Goal: Navigation & Orientation: Go to known website

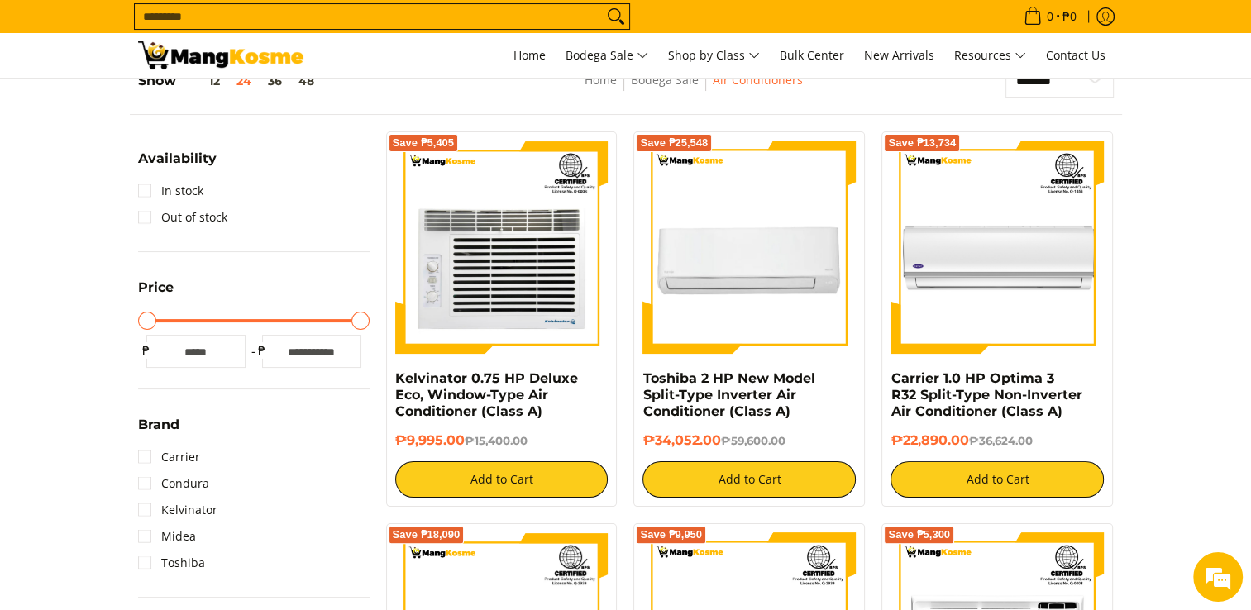
drag, startPoint x: 0, startPoint y: 149, endPoint x: 190, endPoint y: 16, distance: 232.2
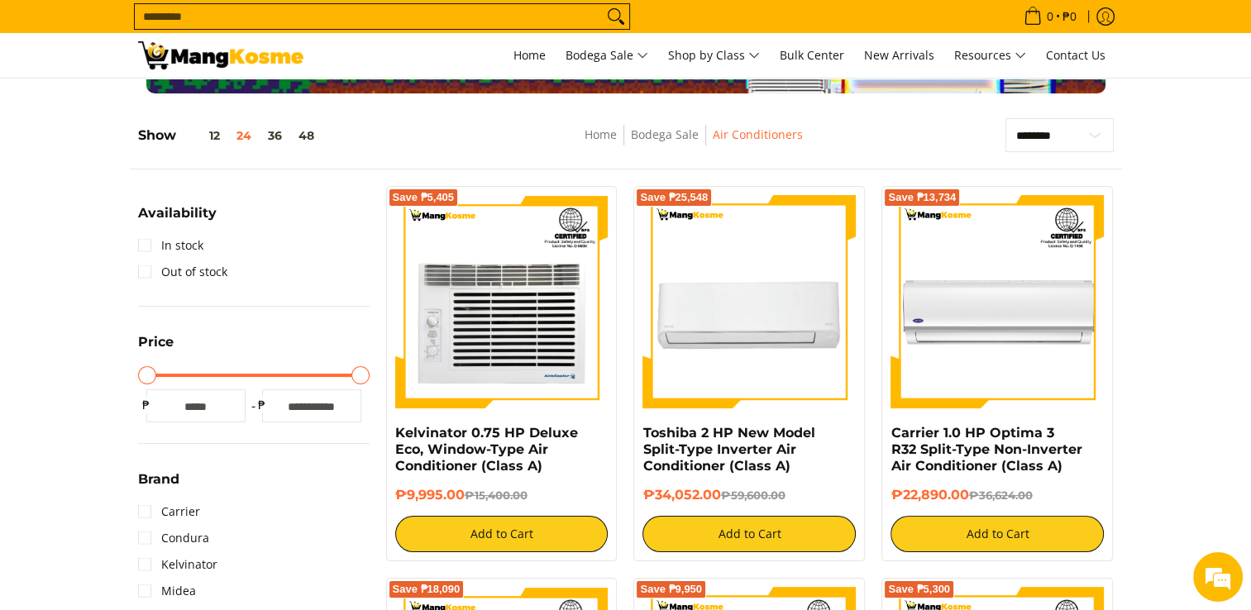
scroll to position [165, 0]
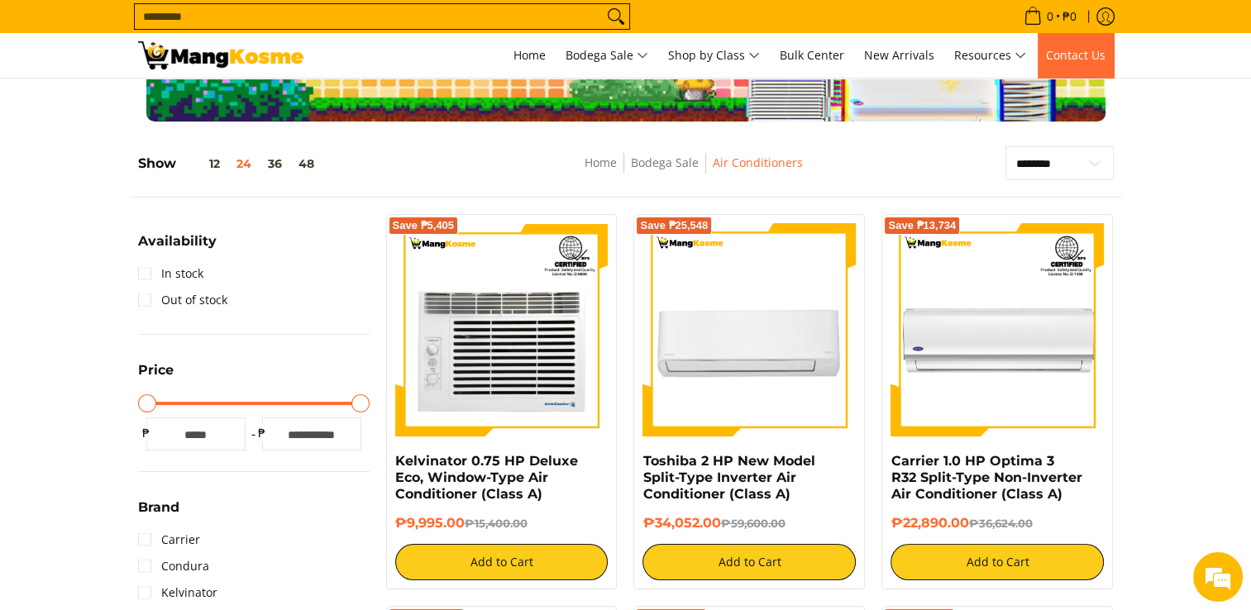
click at [1073, 55] on span "Contact Us" at bounding box center [1076, 55] width 60 height 16
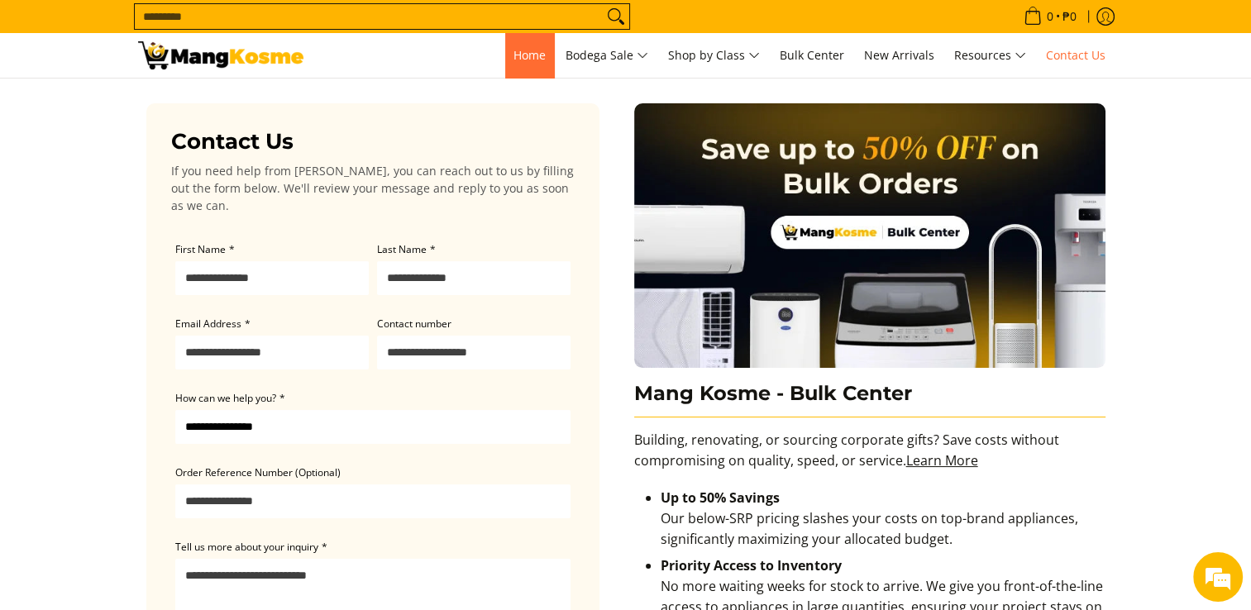
click at [525, 55] on span "Home" at bounding box center [530, 55] width 32 height 16
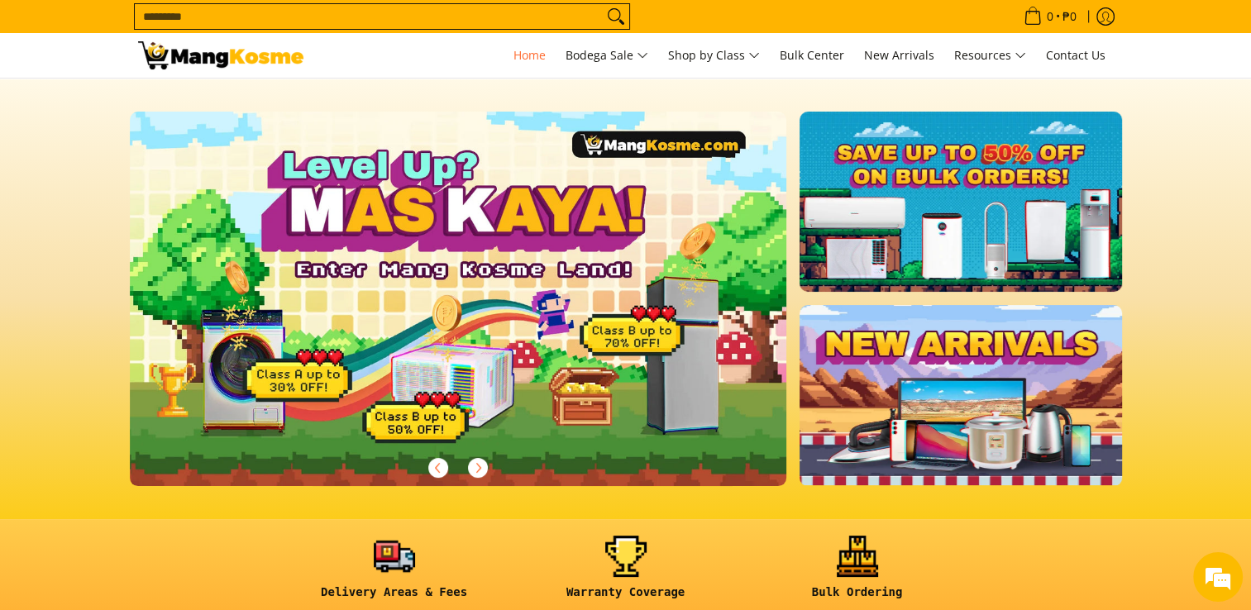
scroll to position [0, 657]
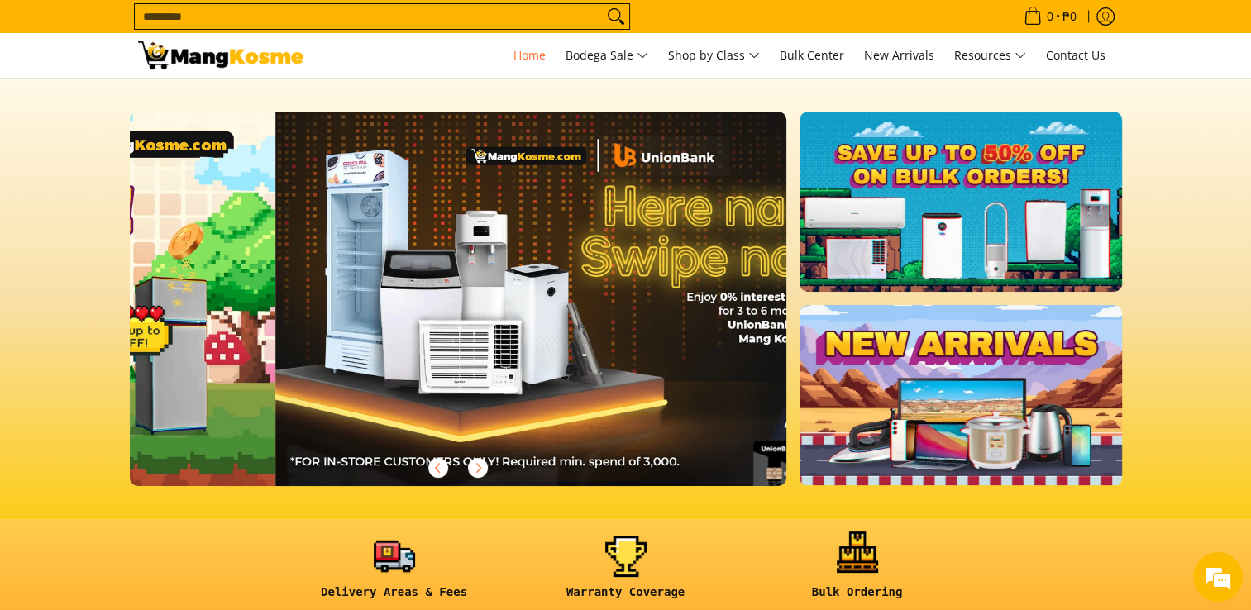
scroll to position [0, 1315]
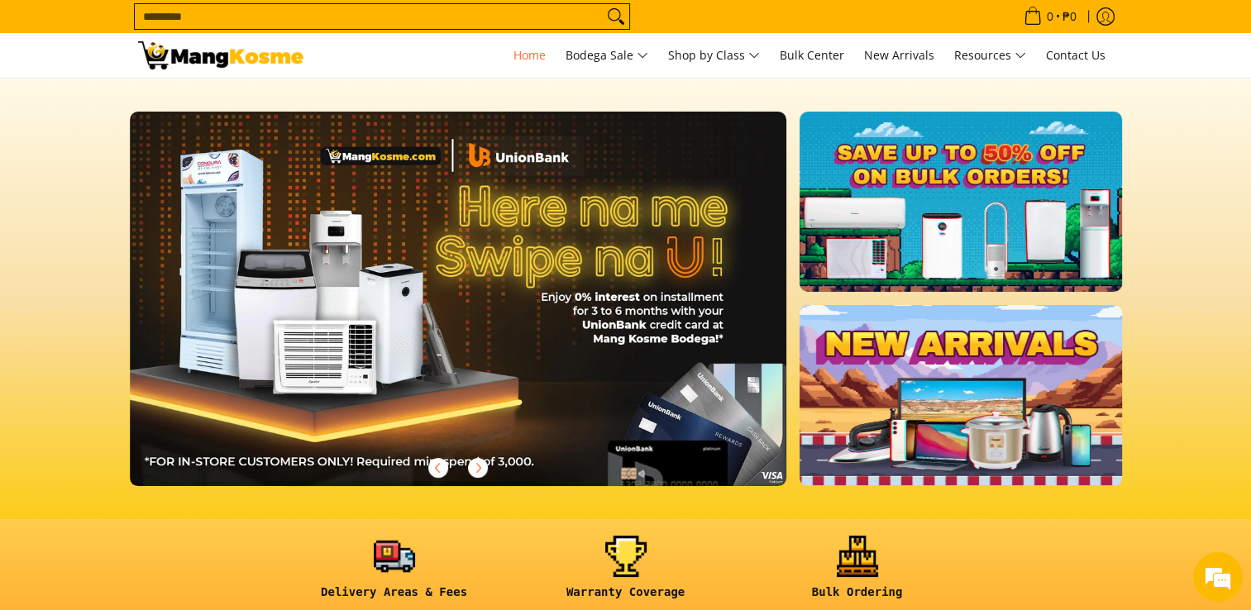
click at [30, 92] on section at bounding box center [625, 299] width 1251 height 441
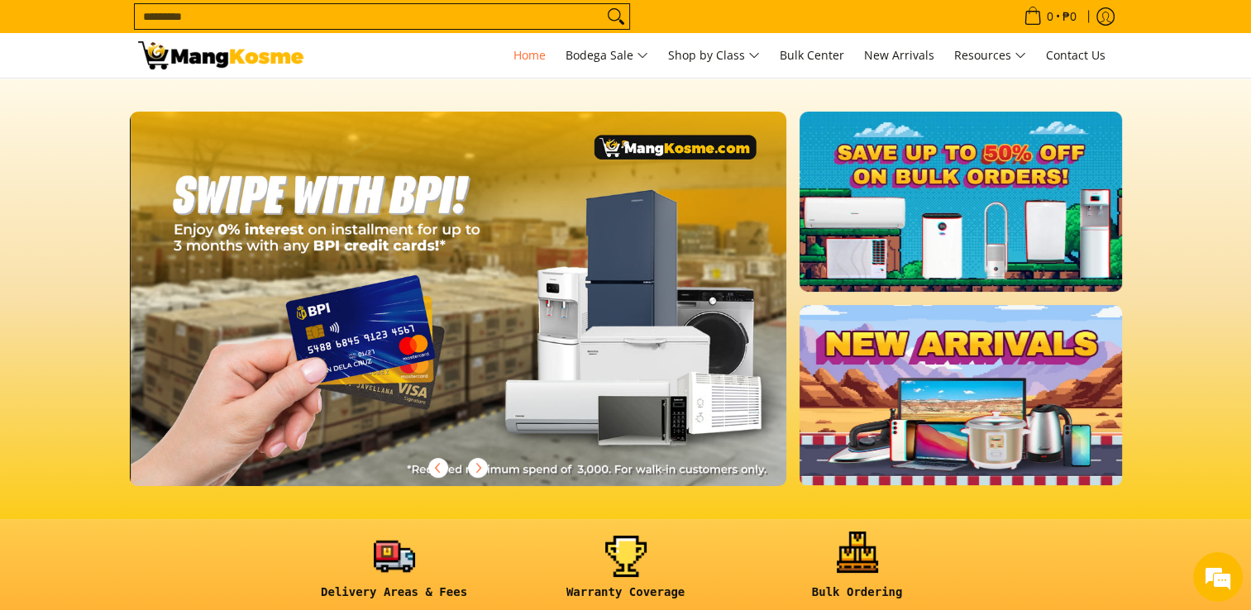
scroll to position [0, 2683]
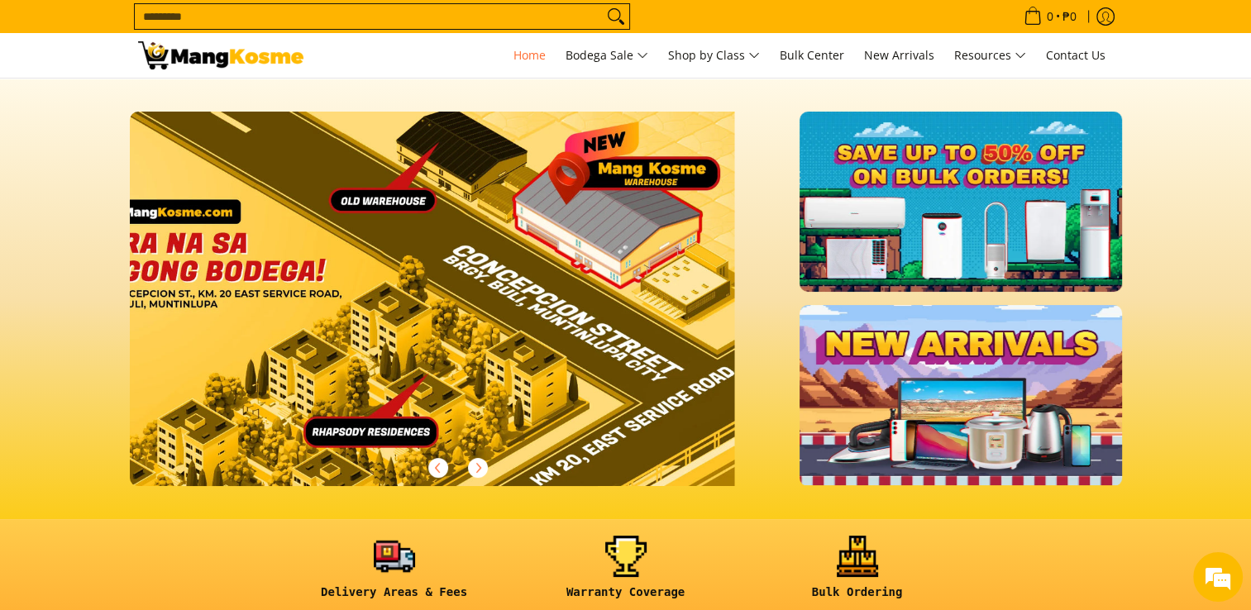
click at [0, 167] on section at bounding box center [625, 299] width 1251 height 441
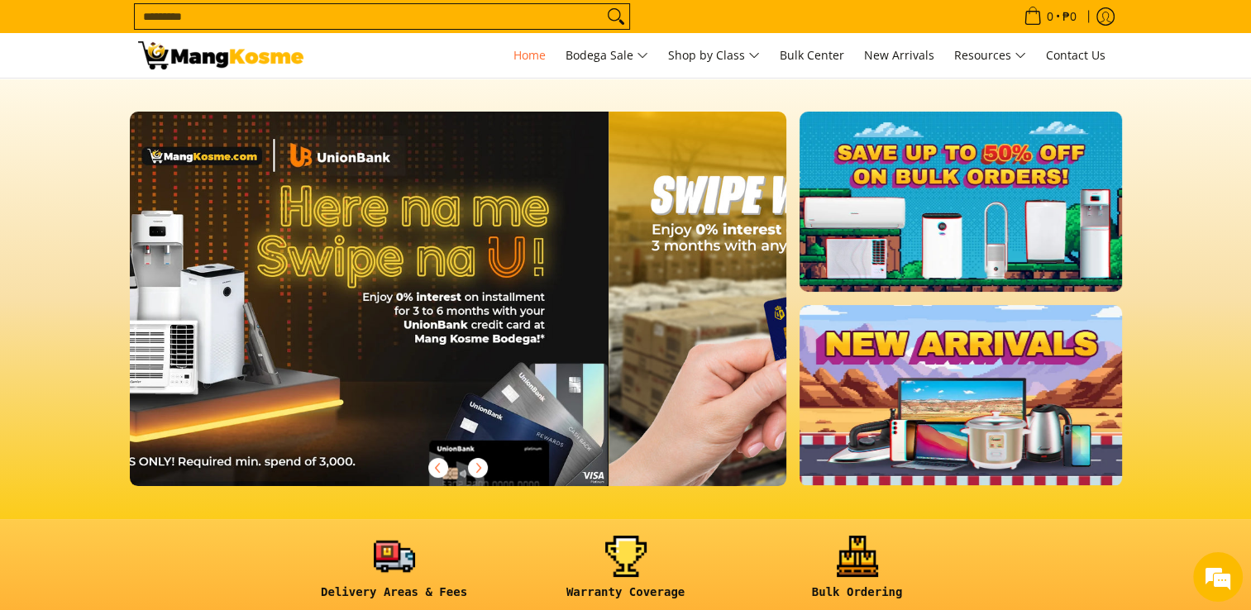
scroll to position [0, 486]
